Goal: Find specific page/section: Find specific page/section

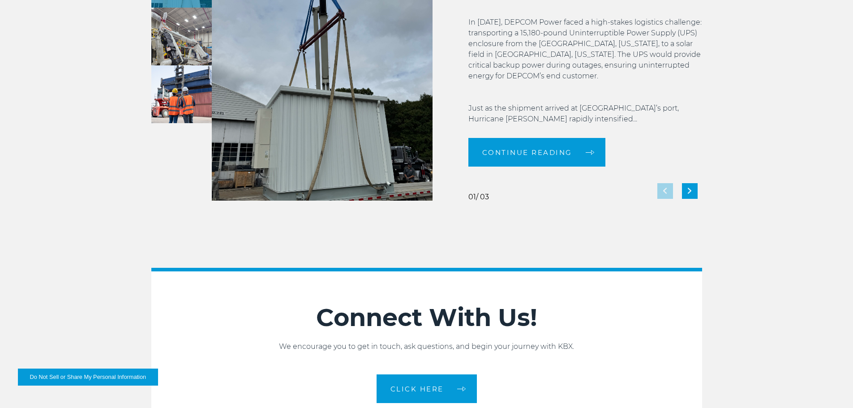
scroll to position [1999, 0]
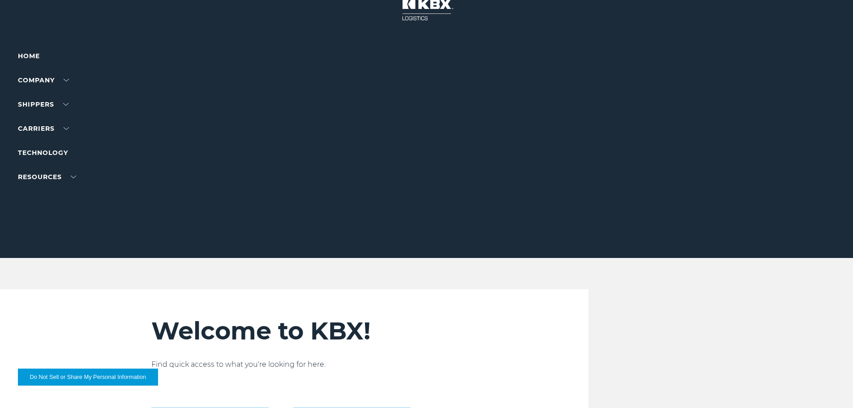
scroll to position [0, 0]
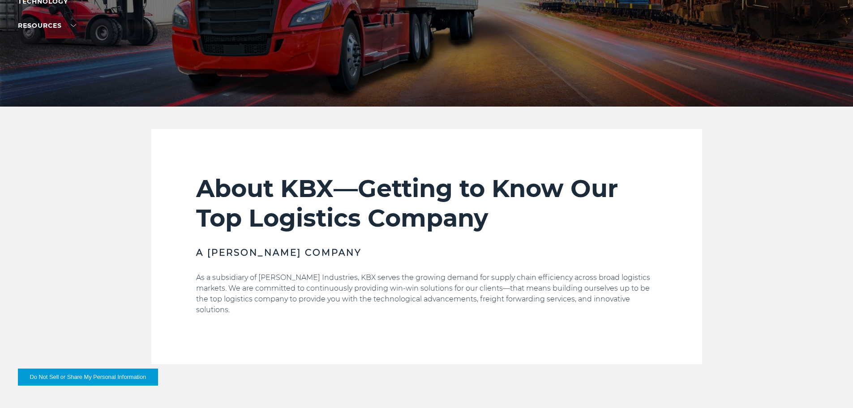
click at [715, 228] on div "About KBX—Getting to Know Our Top Logistics Company A [PERSON_NAME] Company As …" at bounding box center [426, 246] width 853 height 235
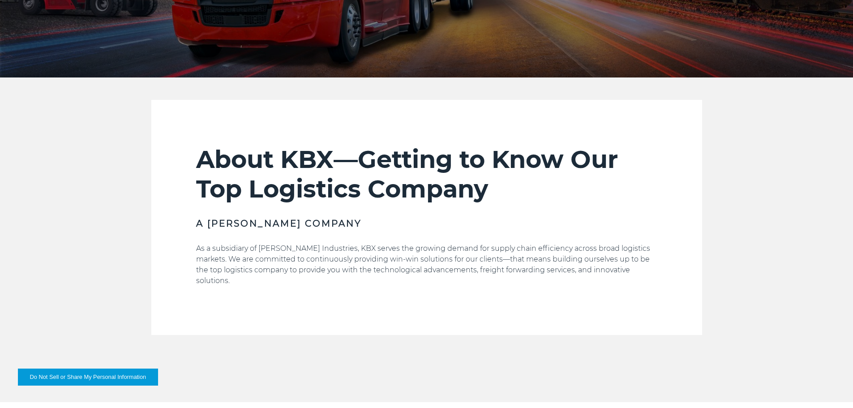
scroll to position [224, 0]
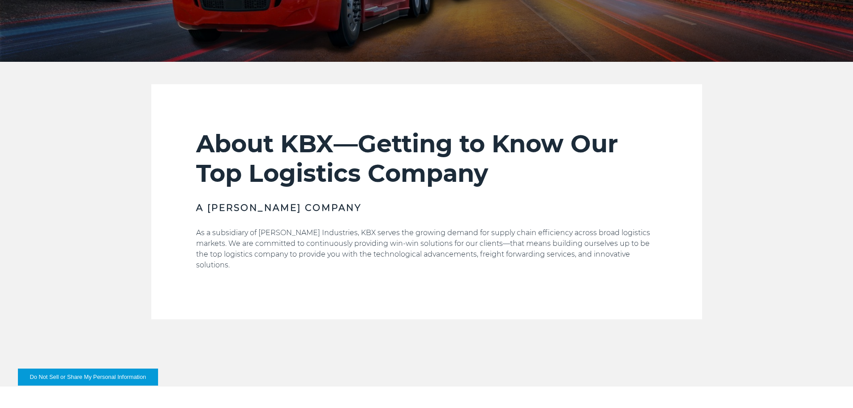
click at [717, 228] on div "About KBX—Getting to Know Our Top Logistics Company A [PERSON_NAME] Company As …" at bounding box center [426, 201] width 853 height 235
click at [719, 227] on div "About KBX—Getting to Know Our Top Logistics Company A [PERSON_NAME] Company As …" at bounding box center [426, 201] width 853 height 235
